Goal: Transaction & Acquisition: Purchase product/service

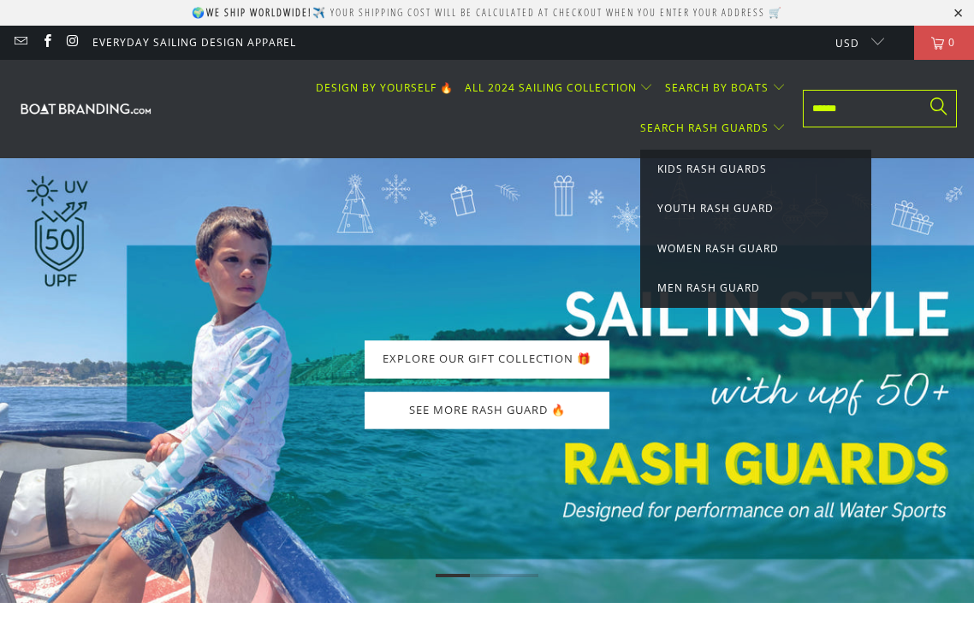
click at [718, 165] on span "Kids Rash Guards" at bounding box center [712, 169] width 110 height 15
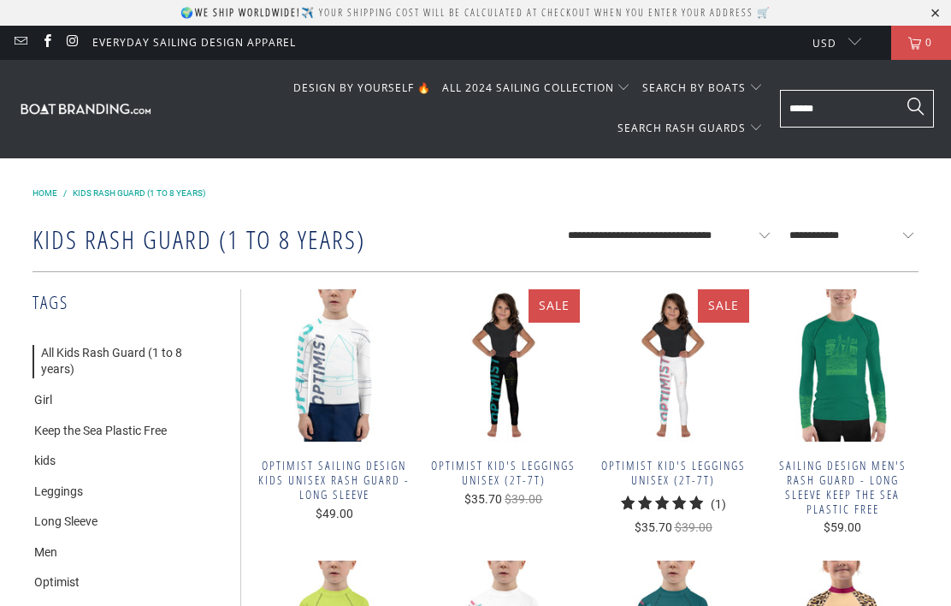
click at [329, 481] on span "Optimist sailing design Kids unisex Rash Guard - Long Sleeve" at bounding box center [334, 480] width 152 height 43
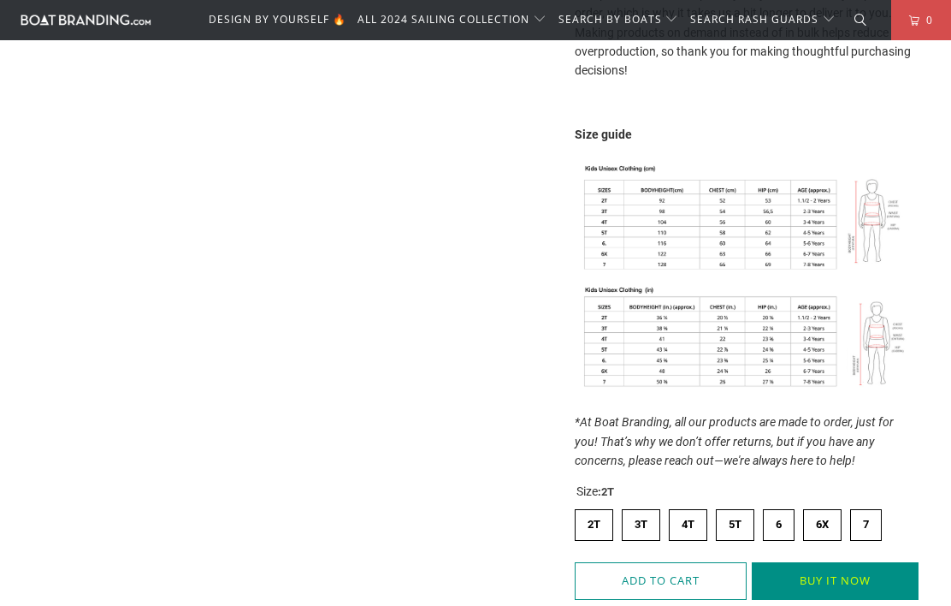
scroll to position [936, 0]
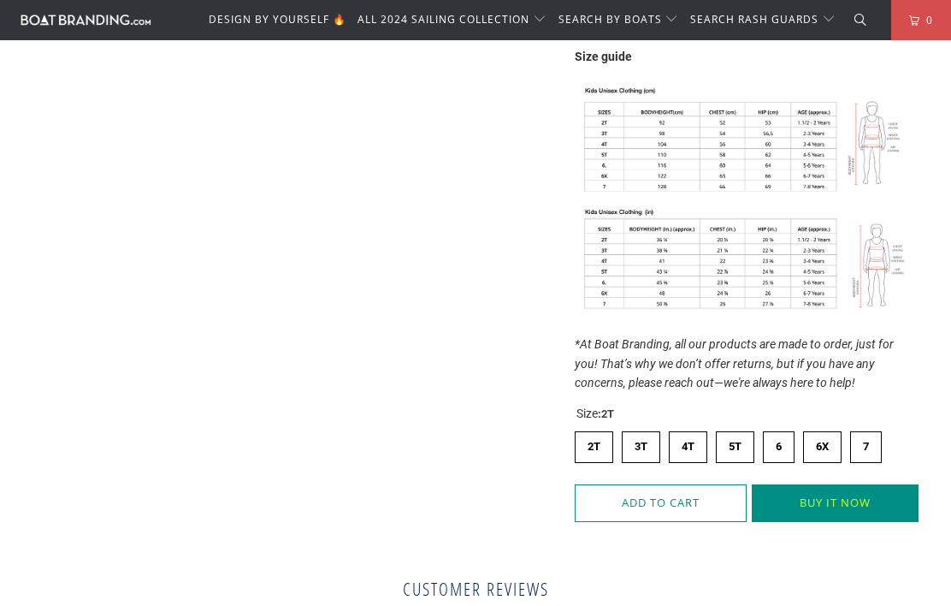
click at [785, 431] on label "6 6" at bounding box center [779, 446] width 32 height 31
click at [827, 495] on button "Buy it now" at bounding box center [835, 503] width 167 height 38
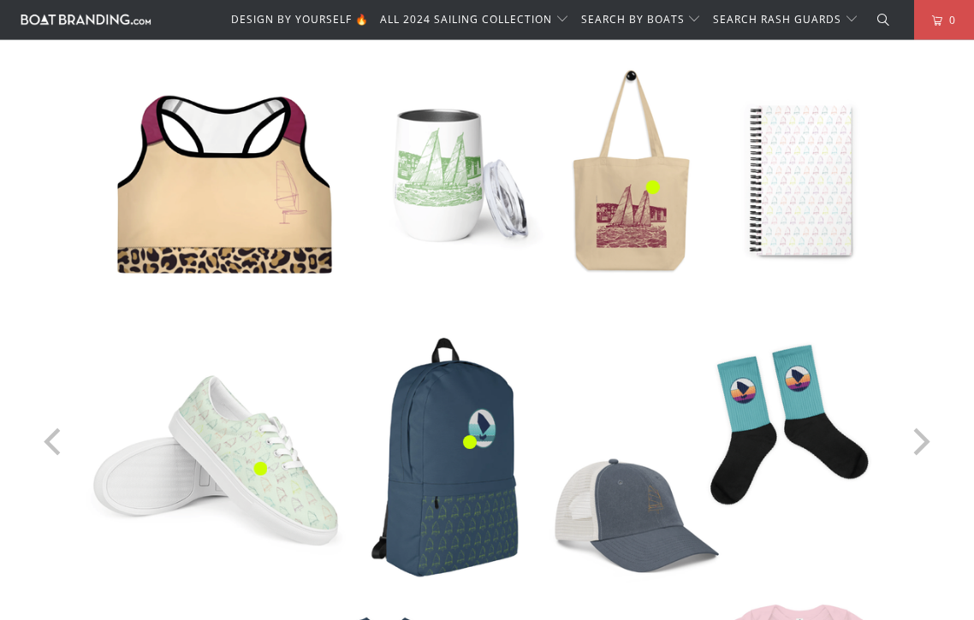
scroll to position [2176, 0]
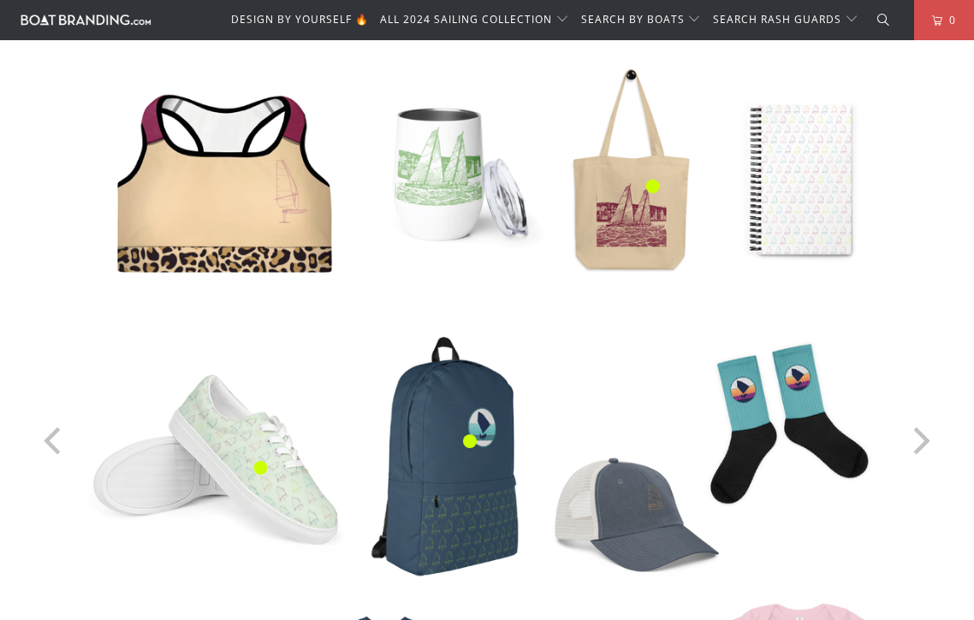
click at [431, 515] on img at bounding box center [487, 441] width 908 height 908
click at [451, 442] on span "Product hotspot" at bounding box center [470, 441] width 38 height 29
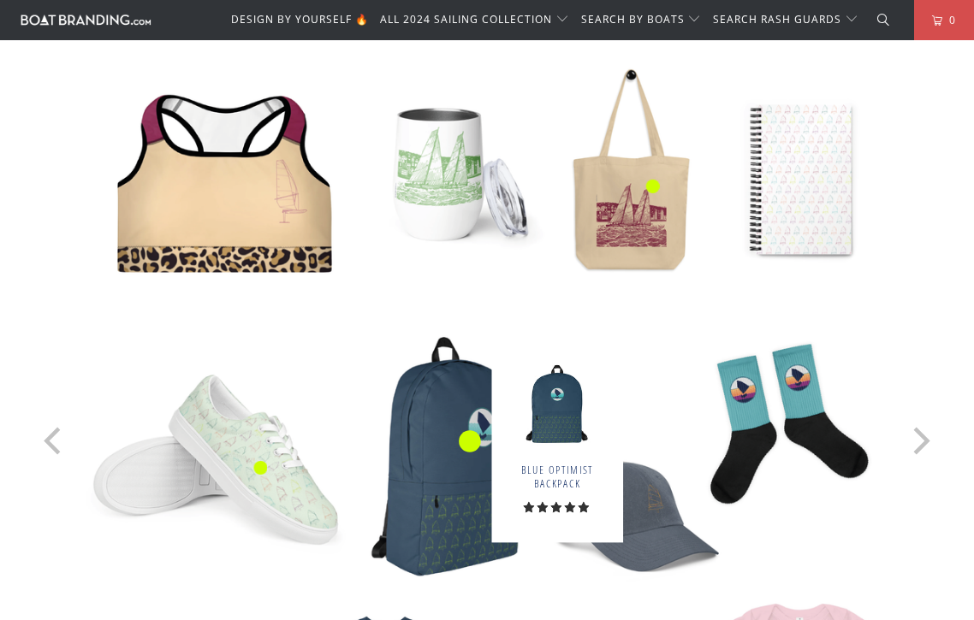
click at [0, 0] on div "View product" at bounding box center [0, 0] width 0 height 0
click at [0, 0] on link "View product" at bounding box center [0, 0] width 0 height 0
click at [445, 455] on img at bounding box center [487, 441] width 908 height 908
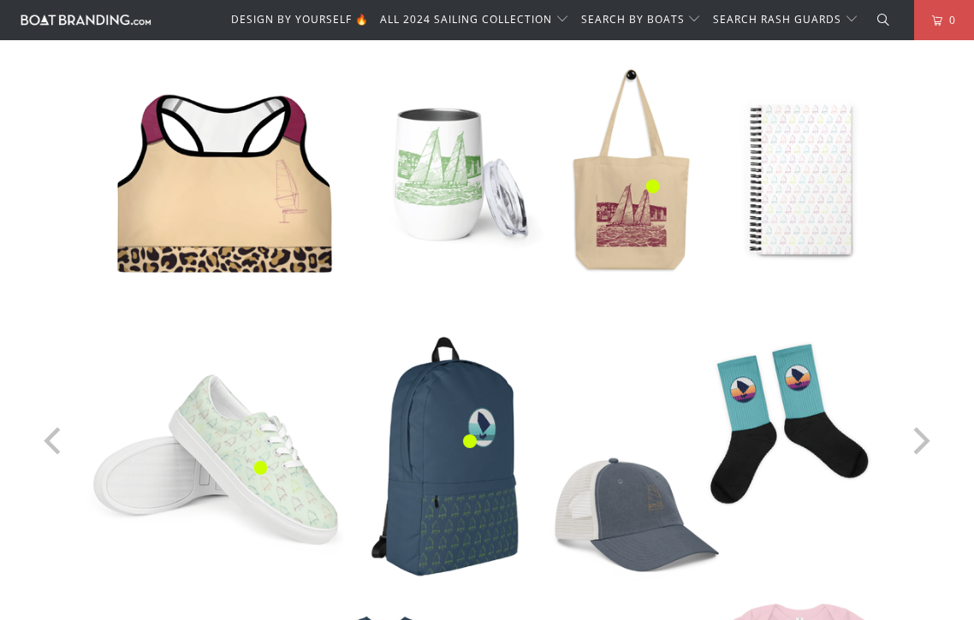
click at [448, 445] on img at bounding box center [487, 441] width 908 height 908
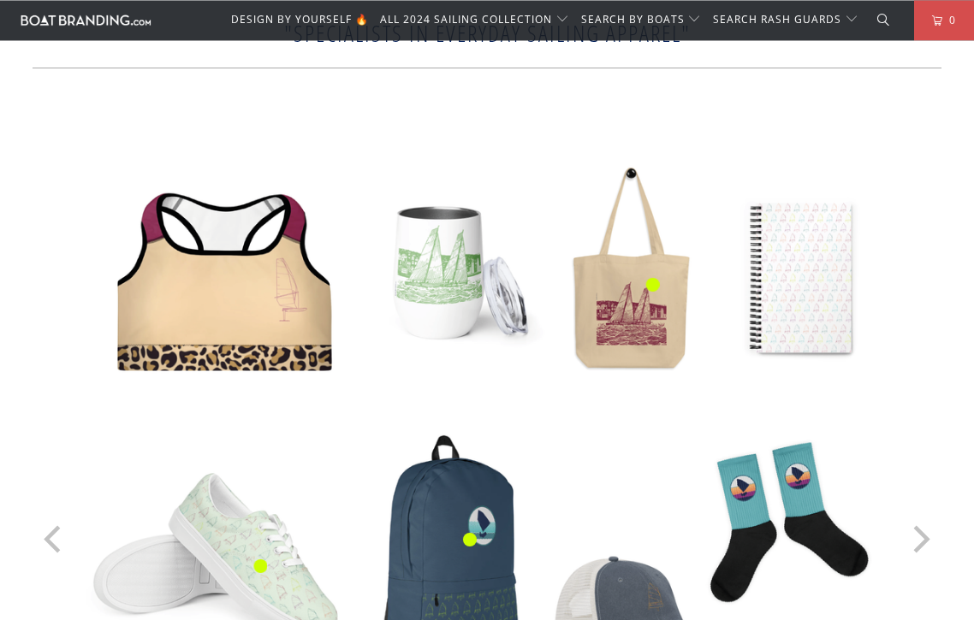
scroll to position [2077, 0]
click at [0, 0] on div "View product" at bounding box center [0, 0] width 0 height 0
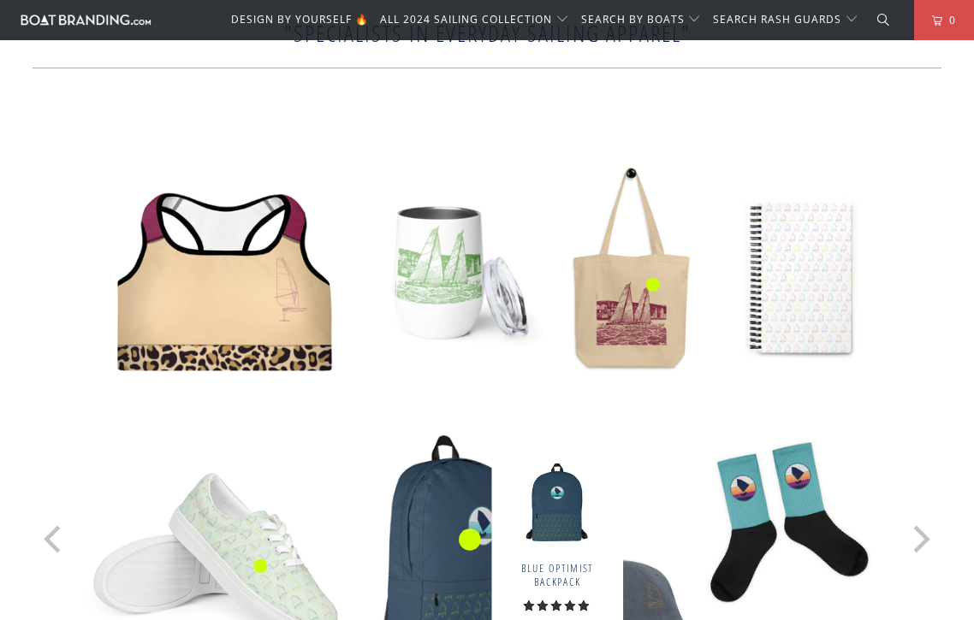
click at [0, 0] on link "View product" at bounding box center [0, 0] width 0 height 0
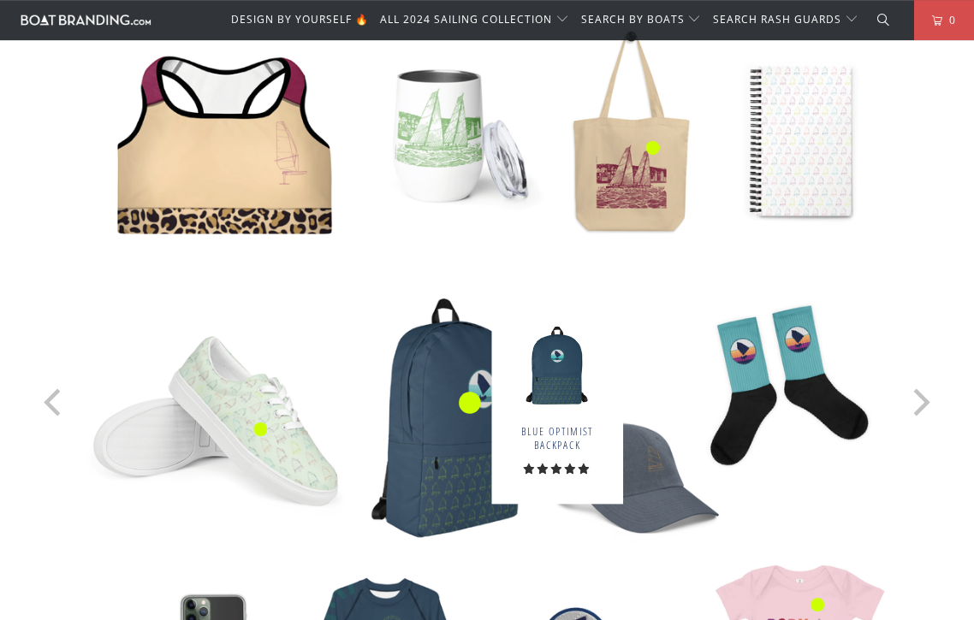
scroll to position [2218, 0]
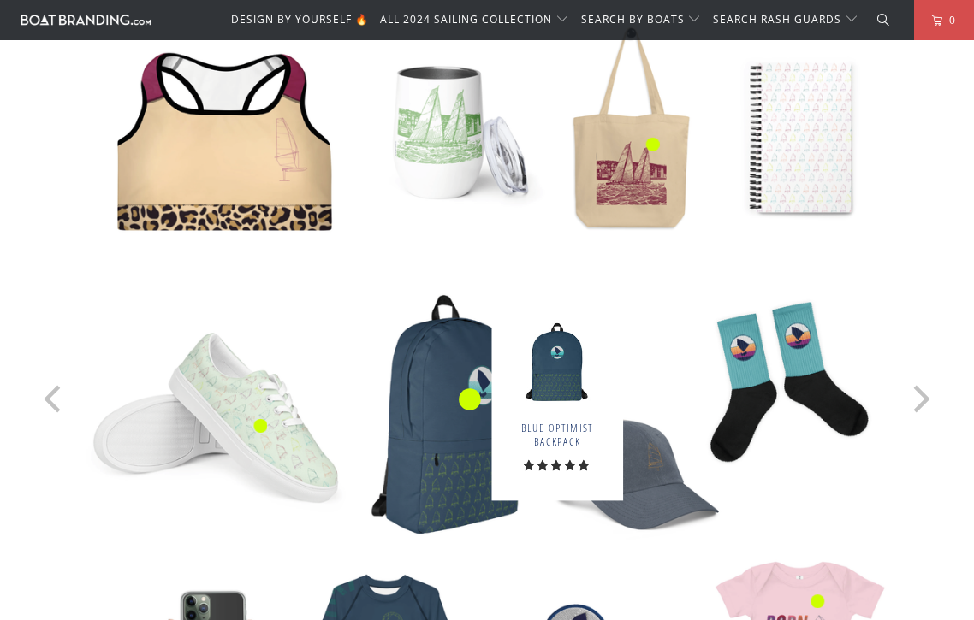
click at [464, 399] on span "Product hotspot" at bounding box center [470, 399] width 38 height 29
click at [0, 0] on div "View product" at bounding box center [0, 0] width 0 height 0
click at [0, 0] on link "View product" at bounding box center [0, 0] width 0 height 0
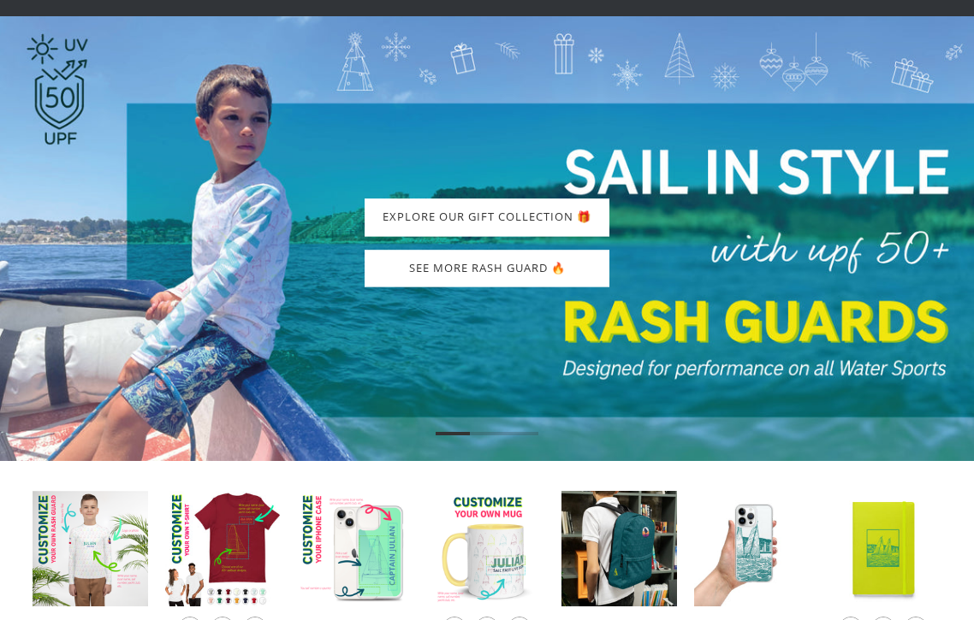
scroll to position [0, 0]
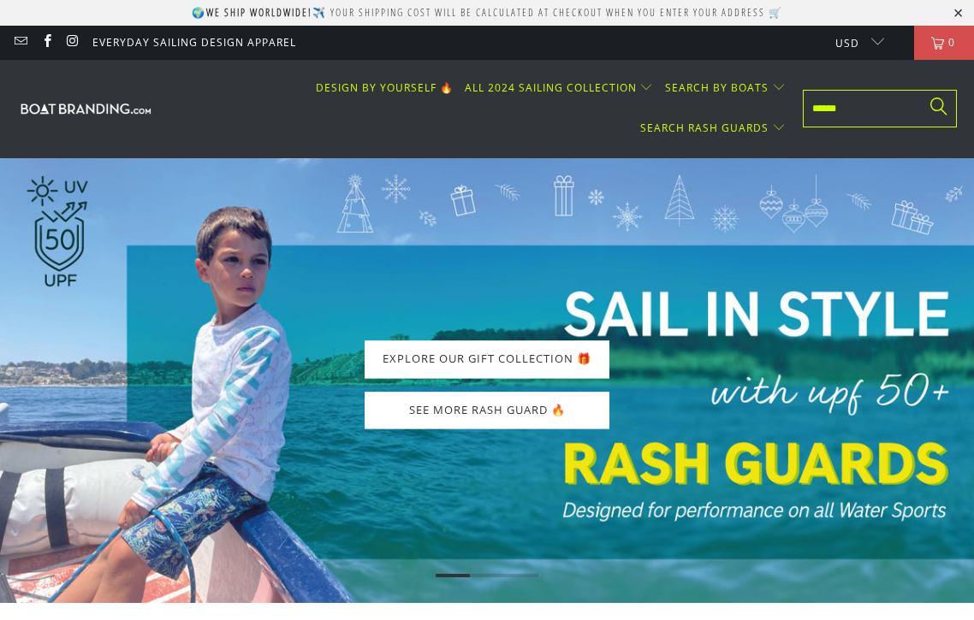
click at [822, 110] on input "text" at bounding box center [880, 109] width 154 height 38
type input "**********"
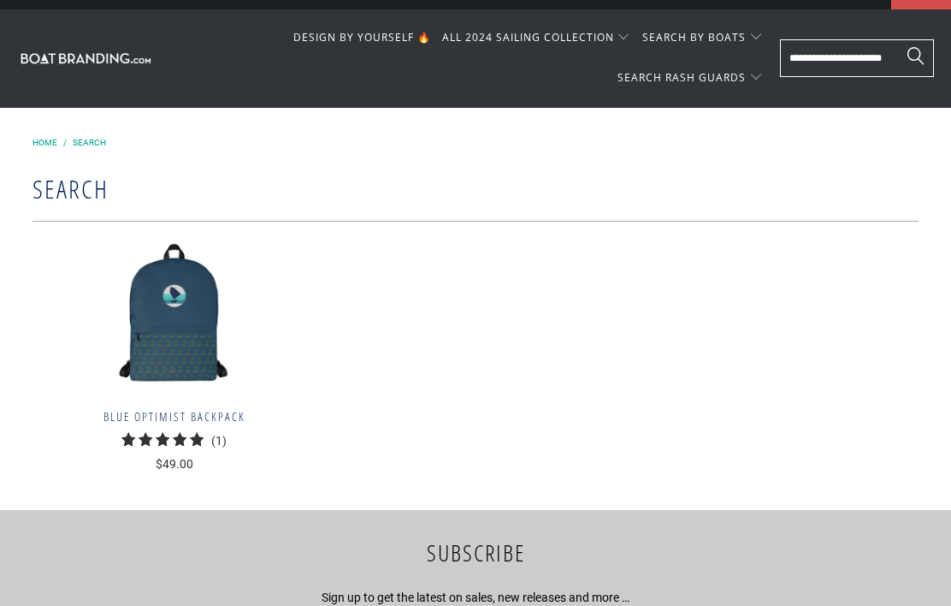
scroll to position [51, 0]
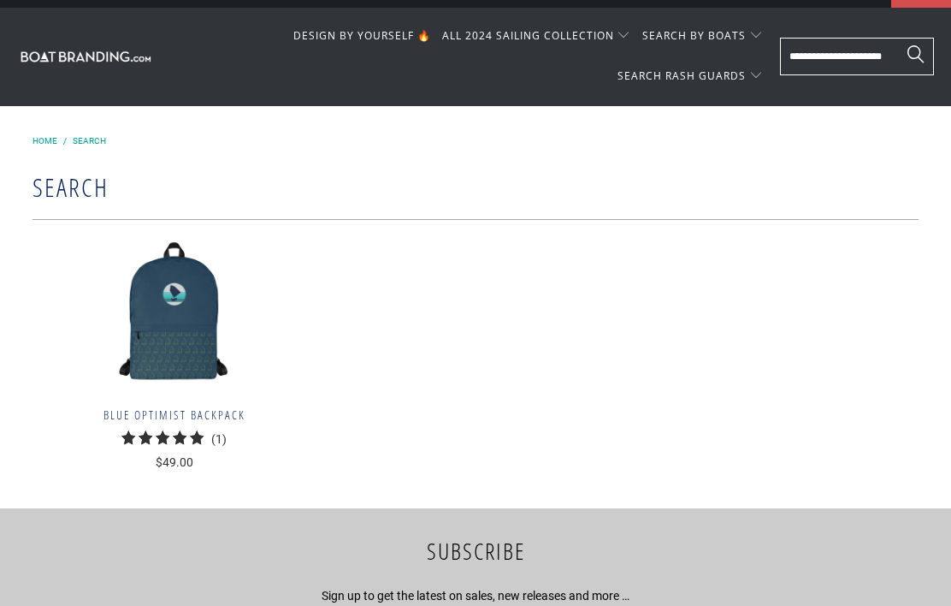
click at [187, 414] on span "Blue Optimist Backpack" at bounding box center [175, 416] width 284 height 15
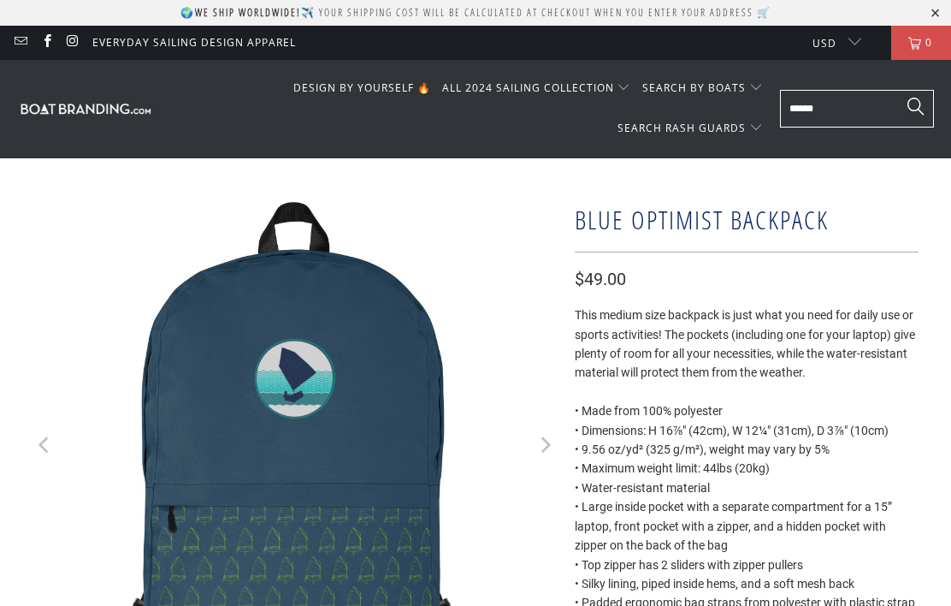
click at [110, 108] on img at bounding box center [85, 108] width 137 height 16
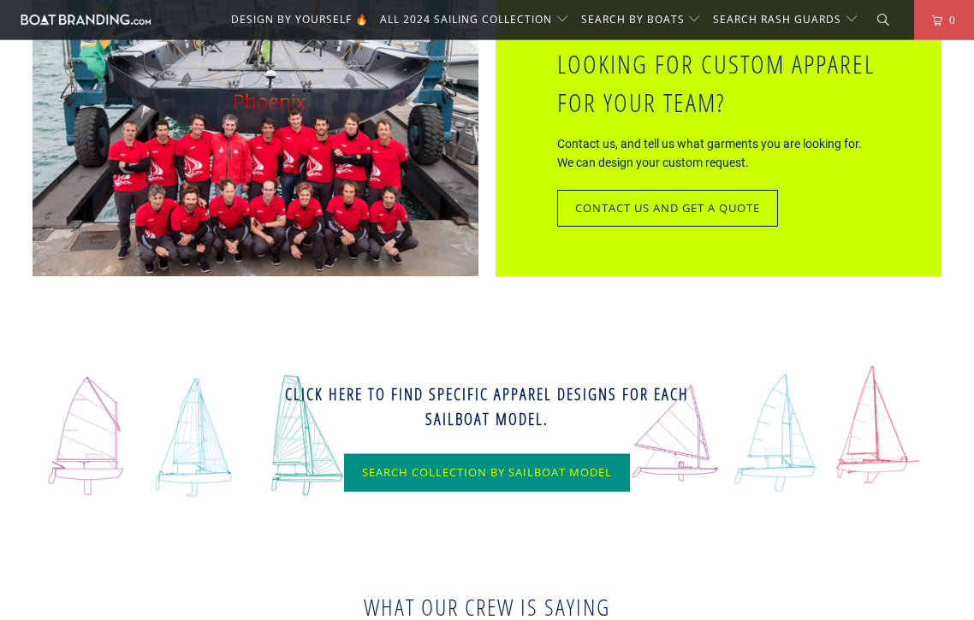
scroll to position [4857, 0]
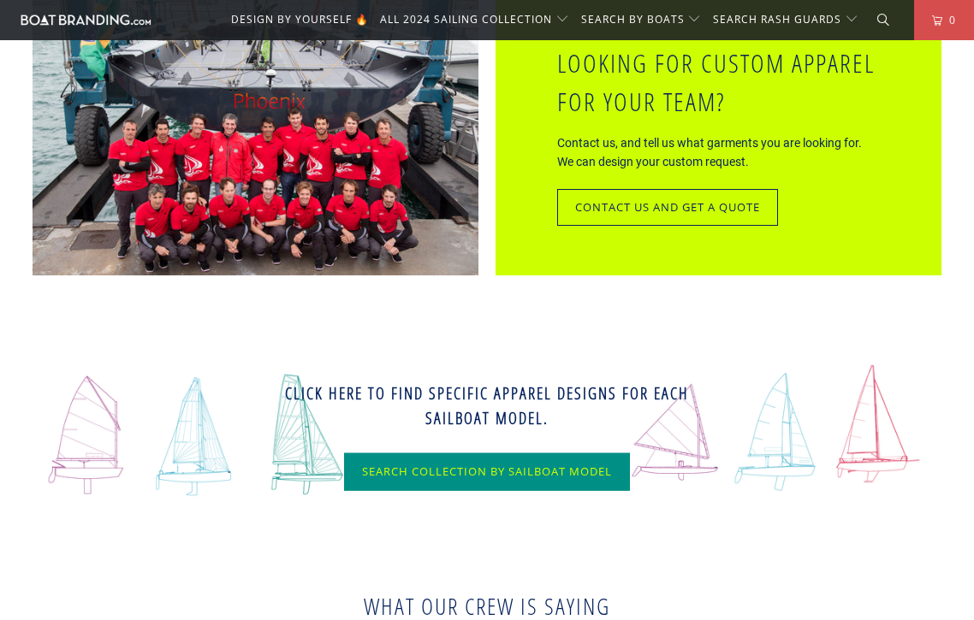
click at [608, 189] on link "Contact US And get a quote" at bounding box center [667, 208] width 221 height 38
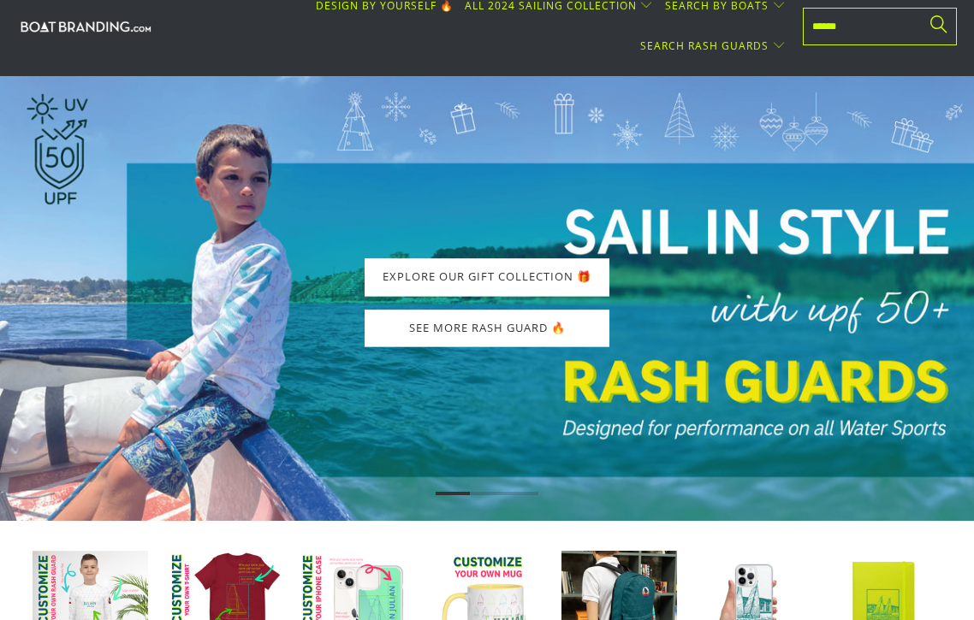
scroll to position [83, 0]
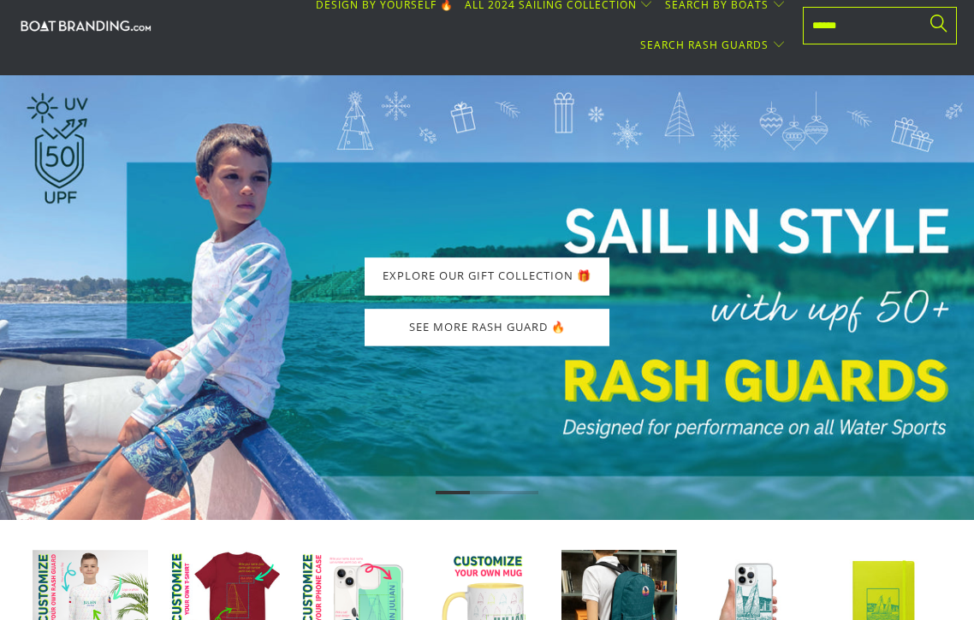
click at [447, 330] on link "SEE MORE RASH GUARD 🔥" at bounding box center [487, 328] width 245 height 38
click at [432, 279] on link "EXPLORE OUR GIFT COLLECTION 🎁" at bounding box center [487, 277] width 245 height 38
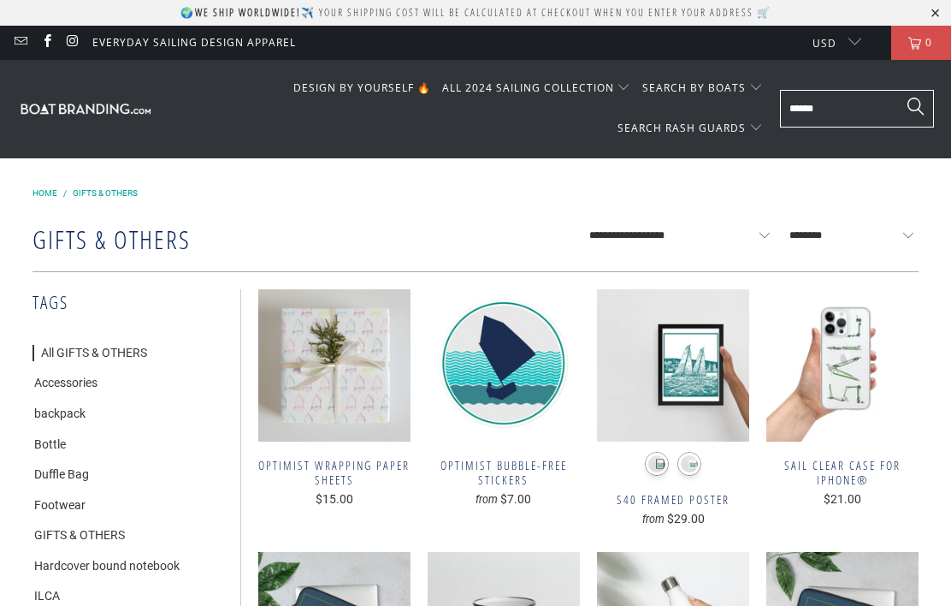
click at [809, 112] on input "text" at bounding box center [857, 109] width 154 height 38
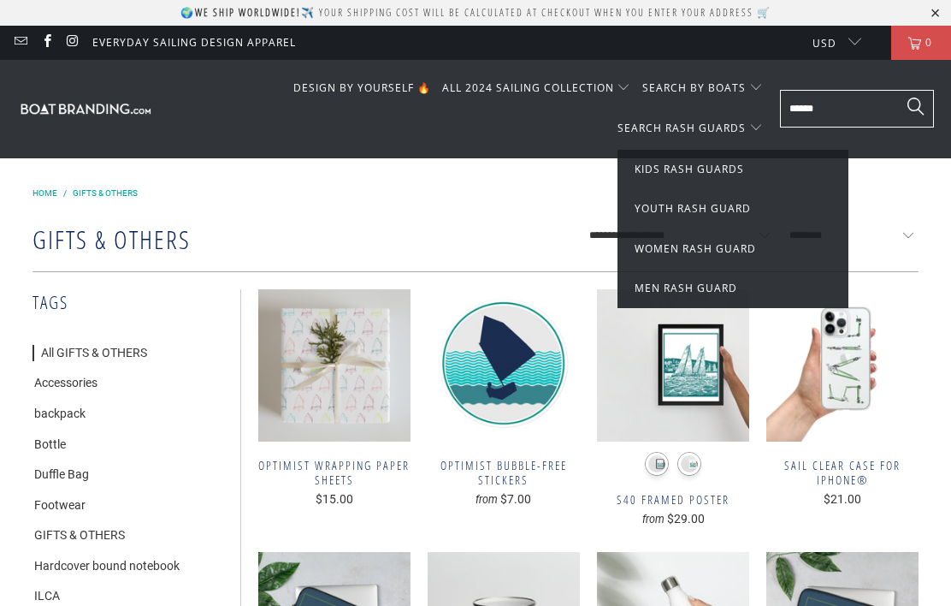
click at [665, 177] on link "Kids Rash Guards" at bounding box center [733, 169] width 197 height 19
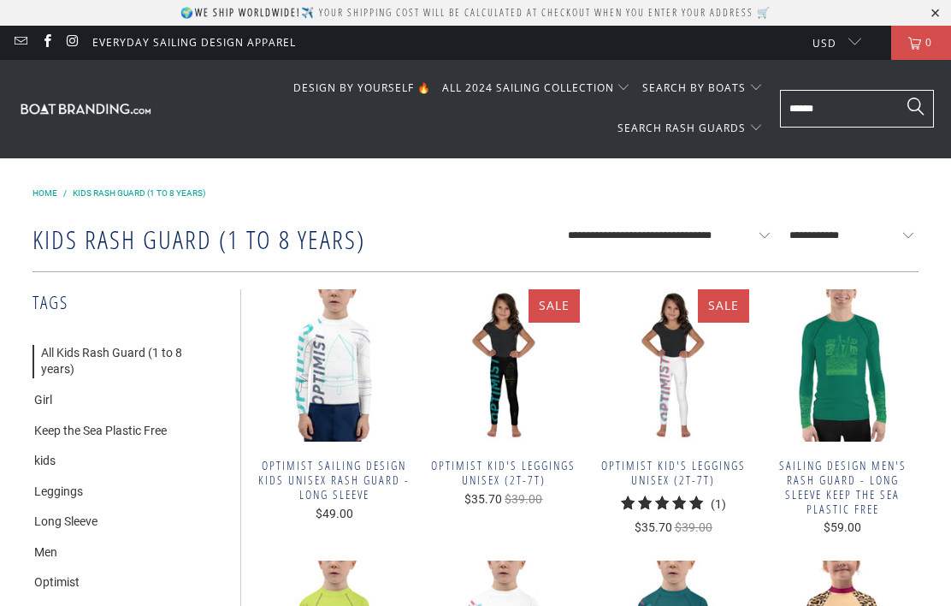
click at [331, 471] on span "Optimist sailing design Kids unisex Rash Guard - Long Sleeve" at bounding box center [334, 480] width 152 height 43
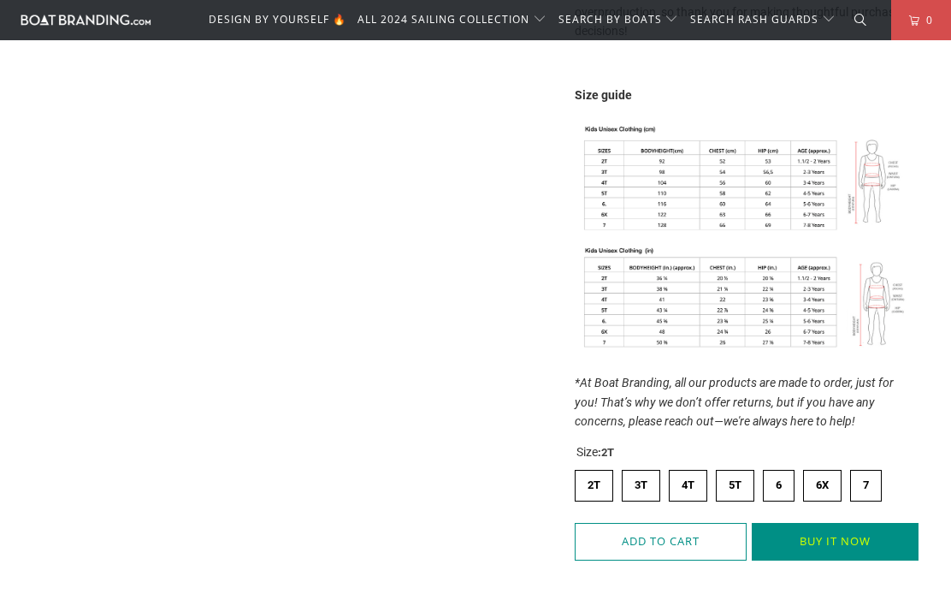
scroll to position [939, 0]
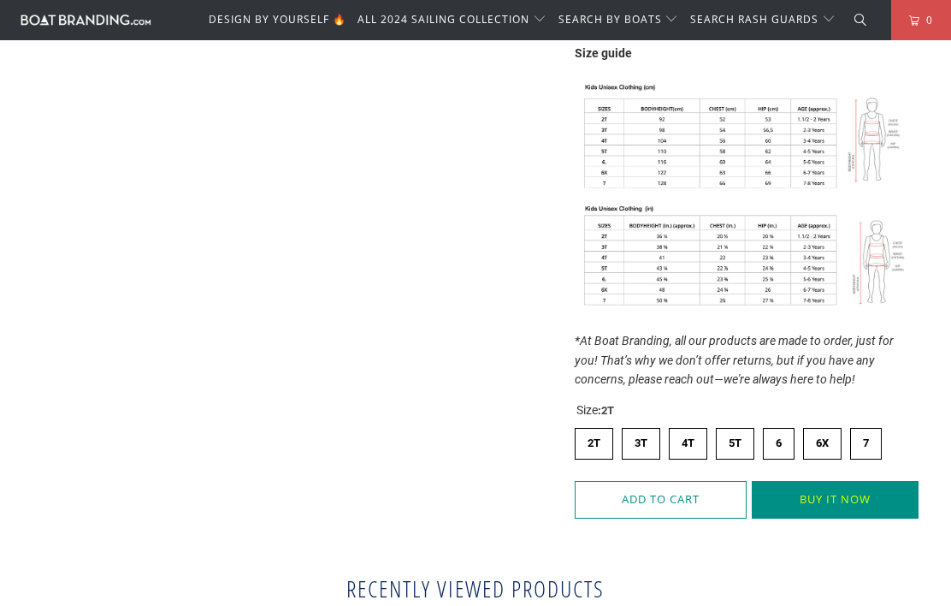
click at [779, 435] on label "6 6" at bounding box center [779, 443] width 32 height 31
click at [667, 486] on icon "button" at bounding box center [660, 499] width 27 height 27
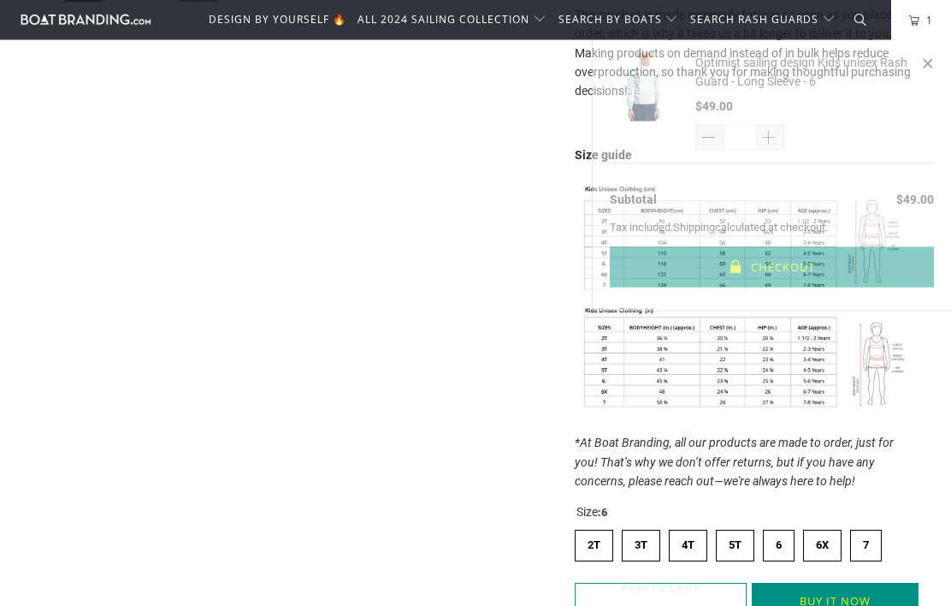
scroll to position [836, 0]
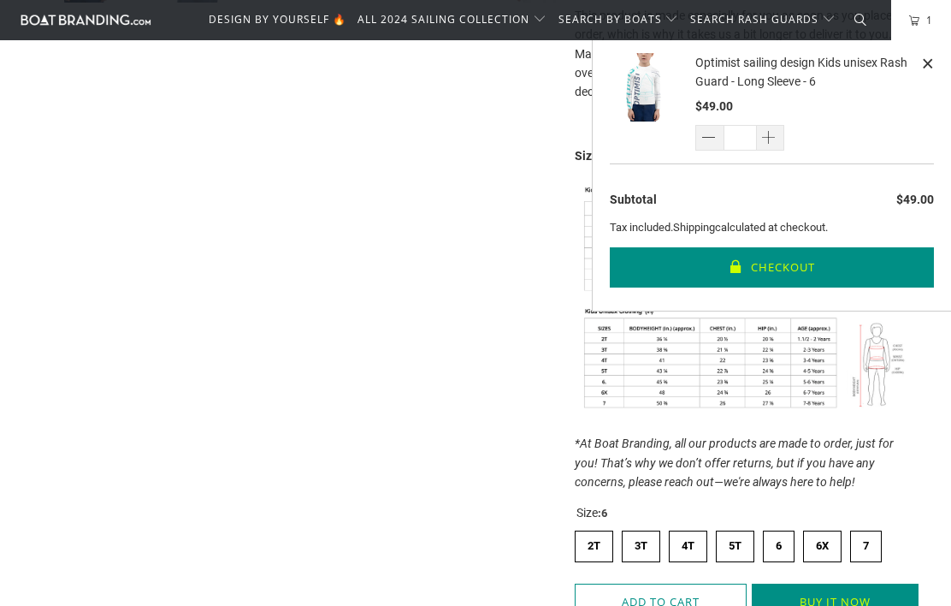
click at [758, 260] on button "Checkout" at bounding box center [772, 267] width 324 height 40
